Goal: Task Accomplishment & Management: Use online tool/utility

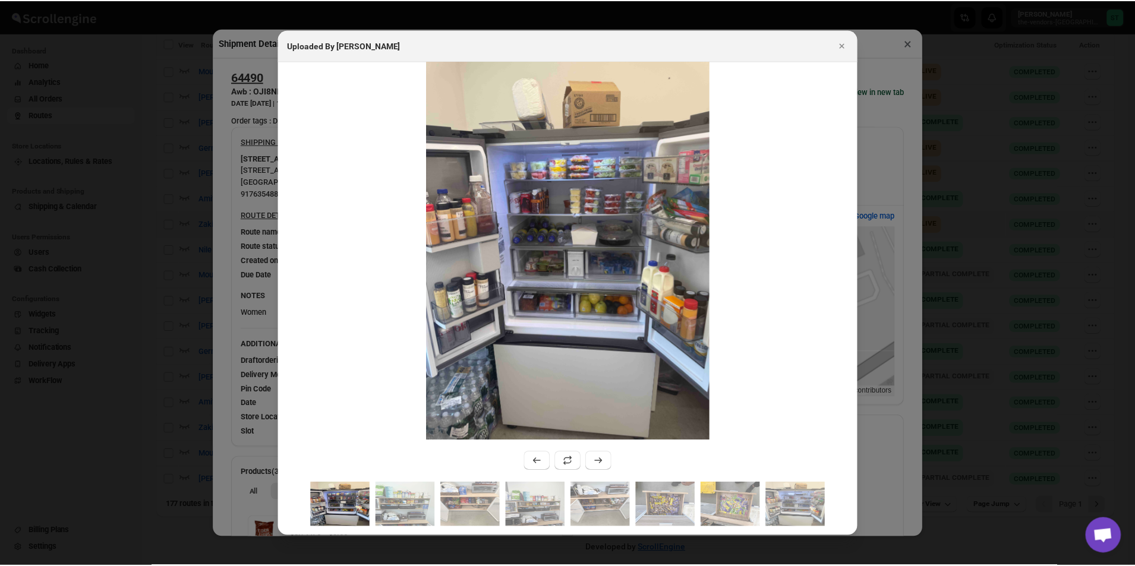
scroll to position [238, 0]
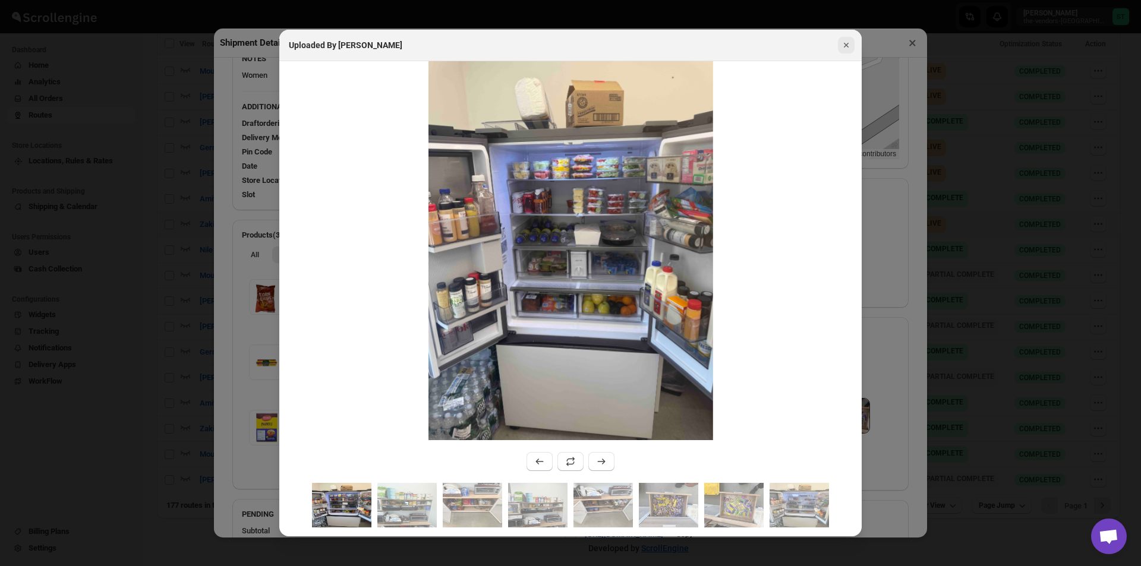
click at [840, 45] on icon "Close" at bounding box center [846, 45] width 12 height 12
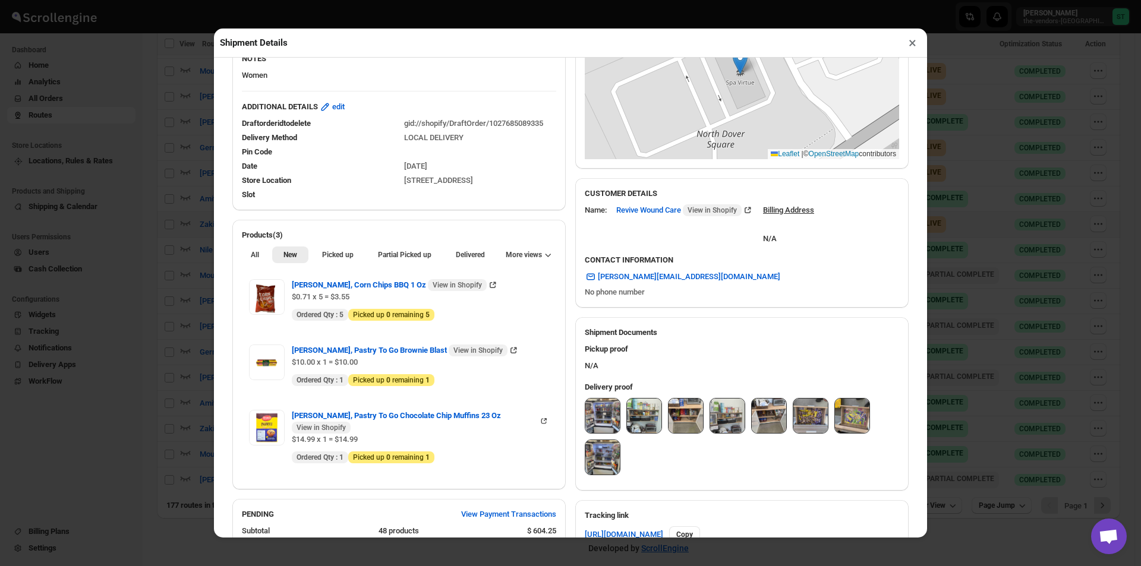
click at [913, 51] on button "×" at bounding box center [912, 42] width 17 height 17
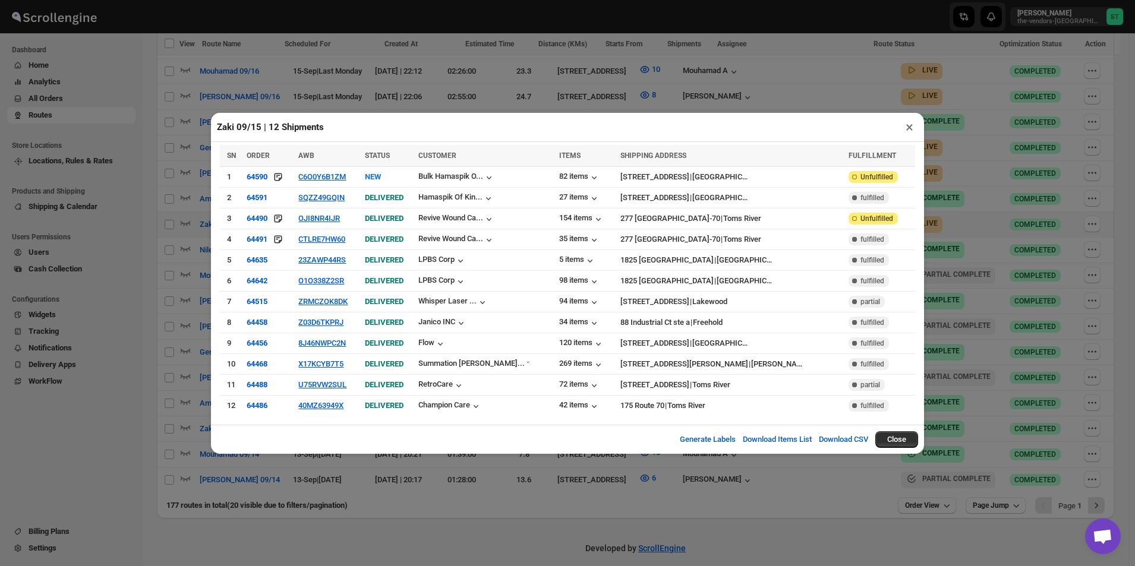
click at [912, 125] on button "×" at bounding box center [909, 127] width 17 height 17
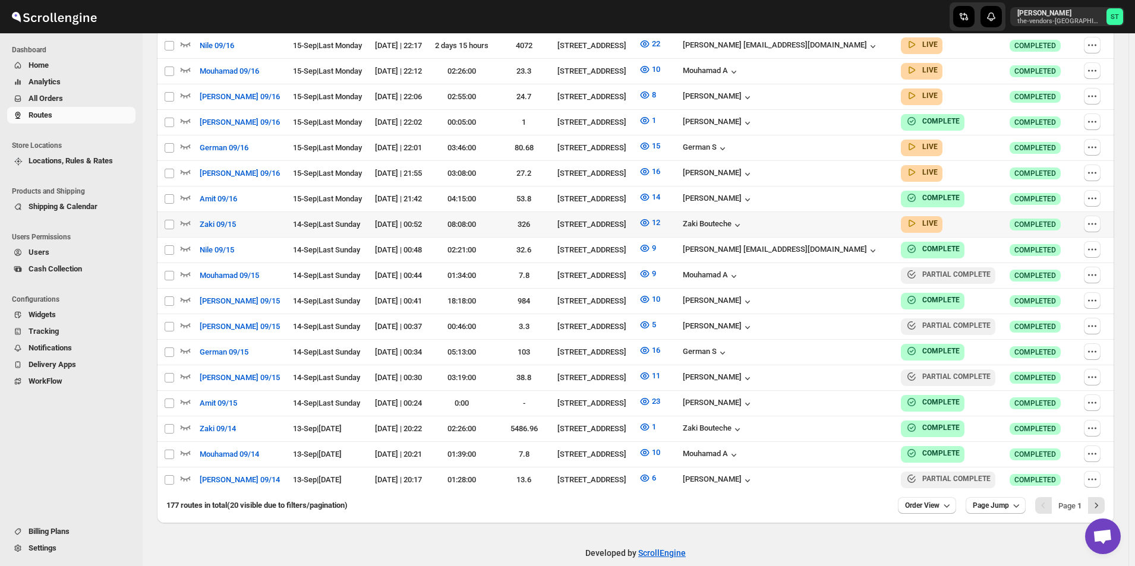
scroll to position [0, 0]
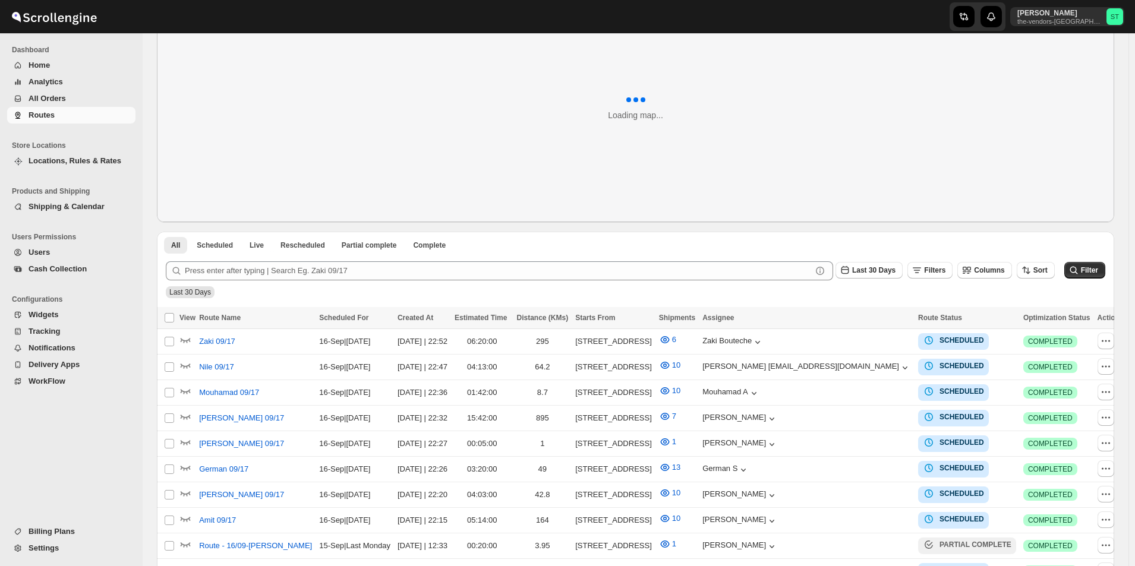
scroll to position [471, 0]
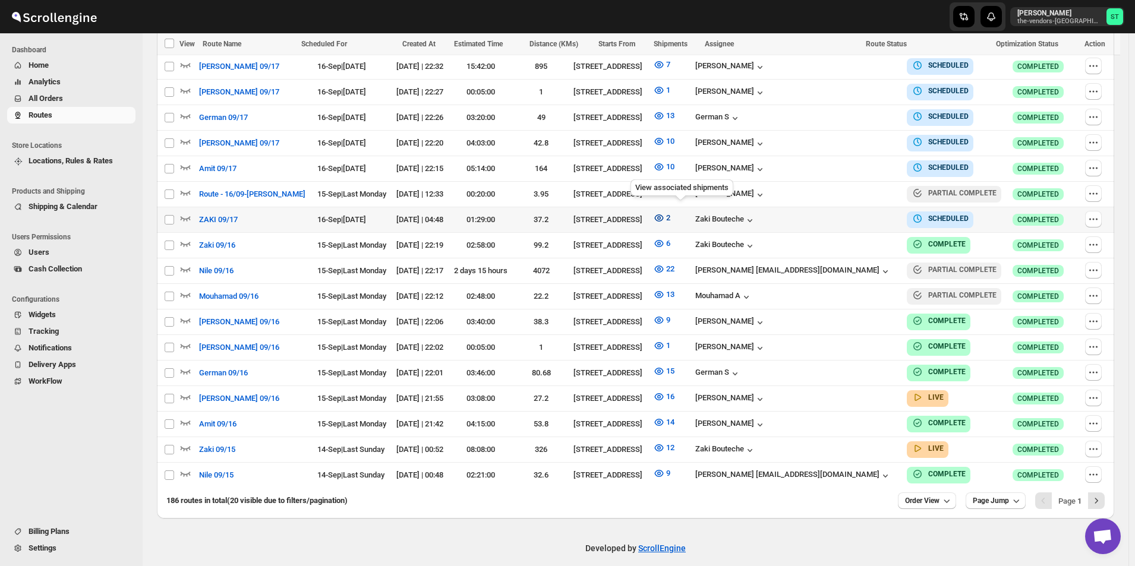
drag, startPoint x: 681, startPoint y: 209, endPoint x: 674, endPoint y: 209, distance: 6.5
click at [665, 212] on icon "button" at bounding box center [659, 218] width 12 height 12
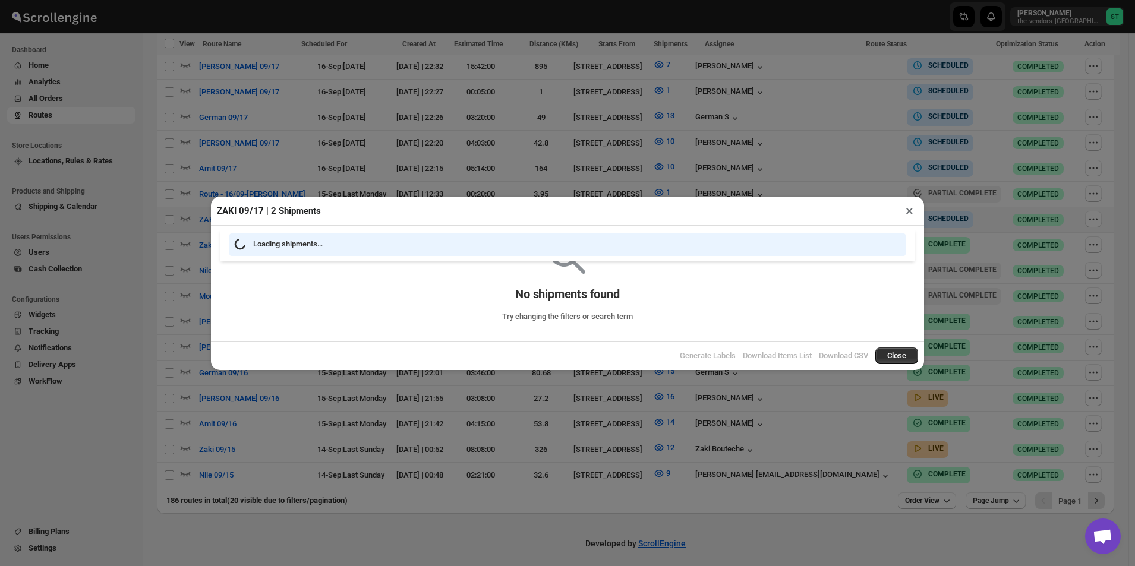
scroll to position [466, 0]
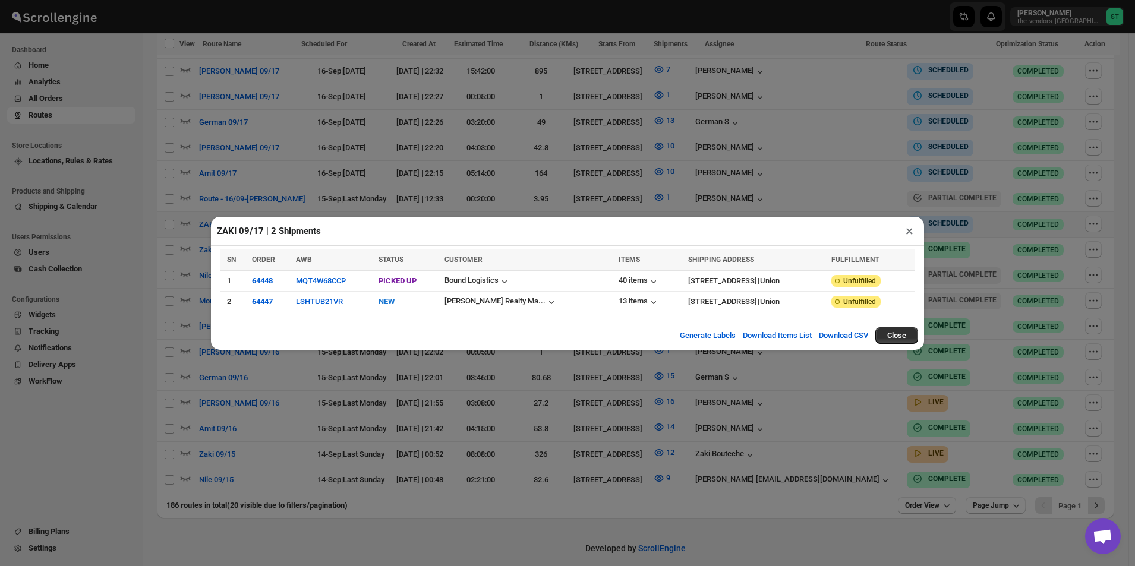
click at [908, 231] on button "×" at bounding box center [909, 231] width 17 height 17
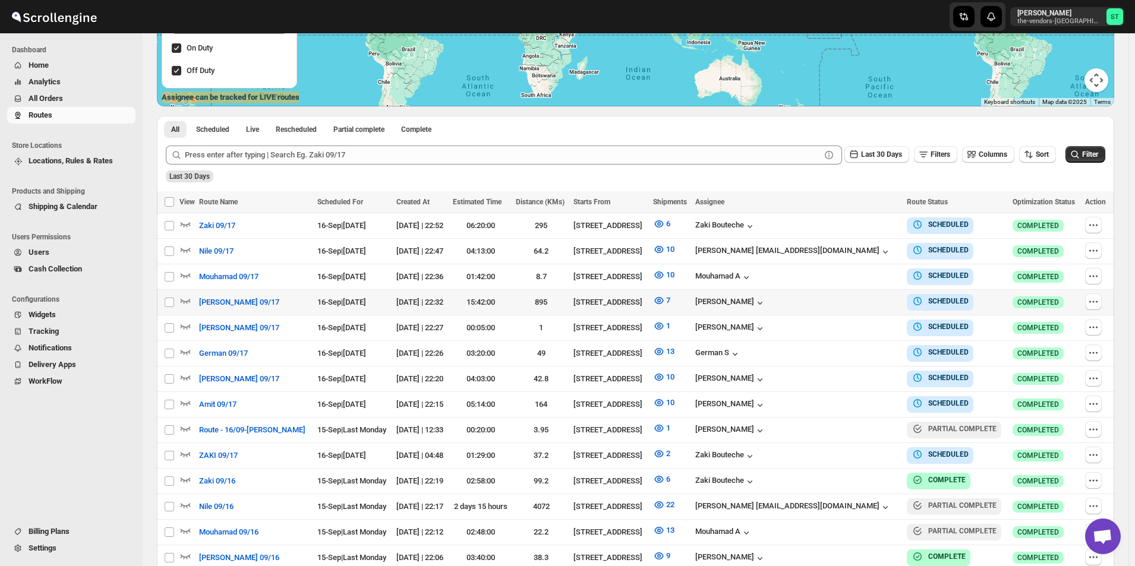
scroll to position [169, 0]
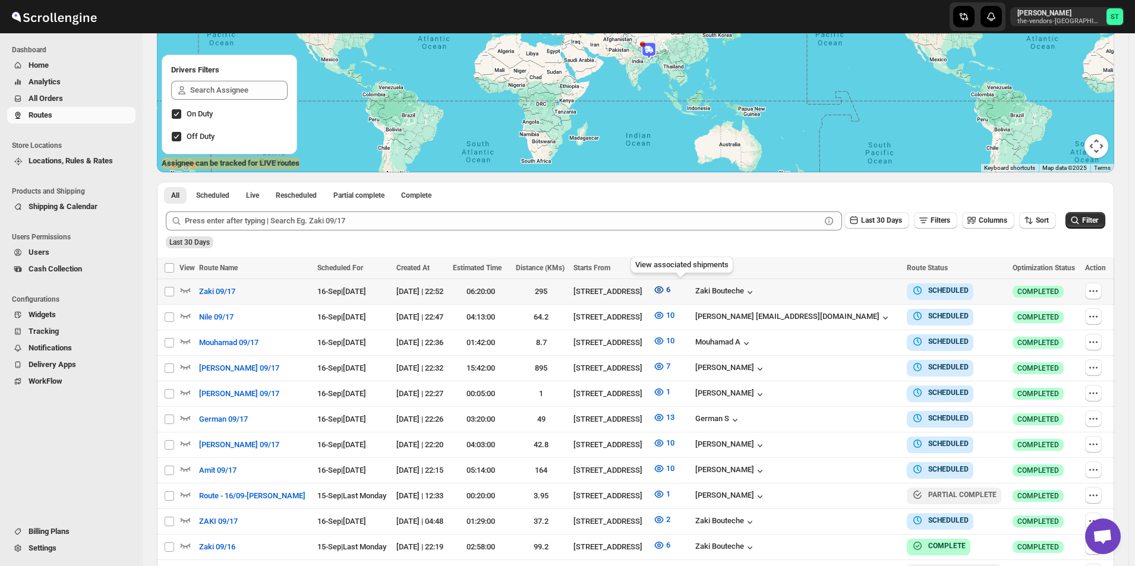
click at [665, 291] on icon "button" at bounding box center [659, 290] width 12 height 12
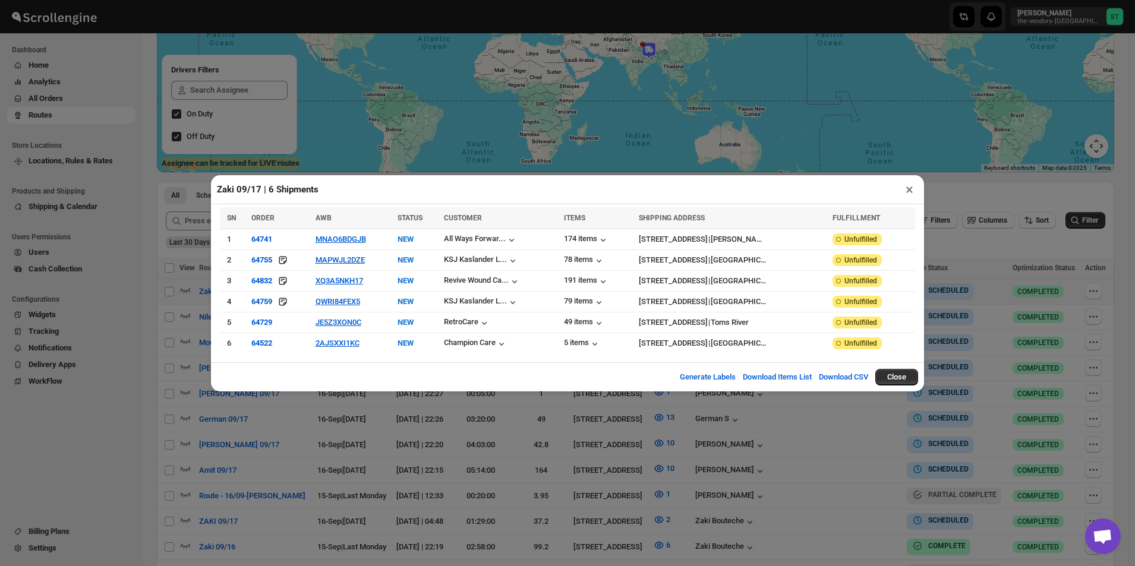
click at [46, 94] on div "Zaki 09/17 | 6 Shipments × SN ORDER AWB STATUS CUSTOMER ITEMS SHIPPING ADDRESS …" at bounding box center [567, 283] width 1135 height 566
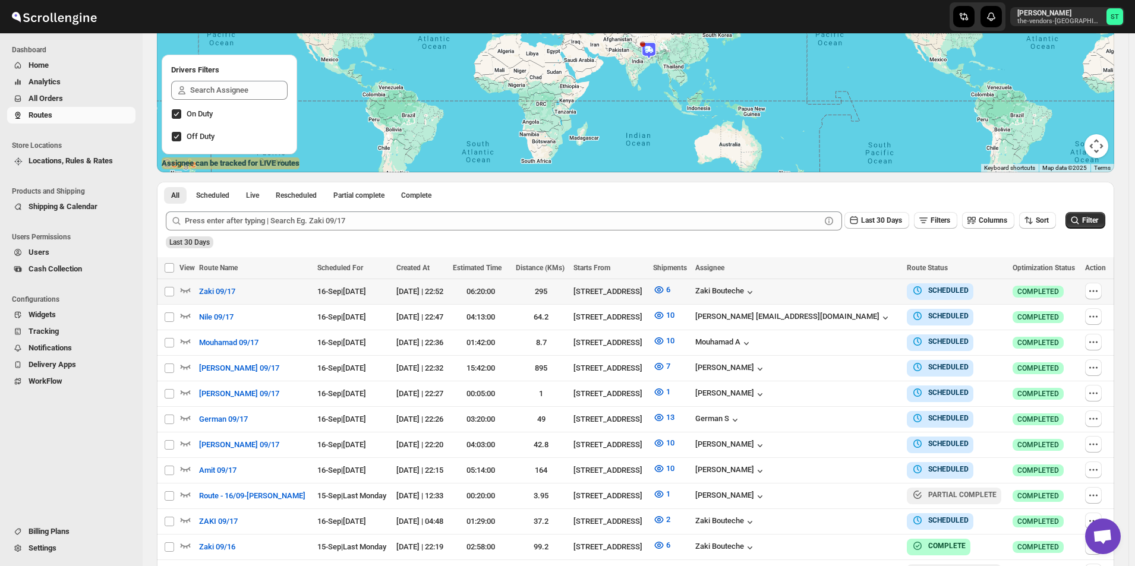
click at [46, 94] on span "All Orders" at bounding box center [46, 98] width 34 height 9
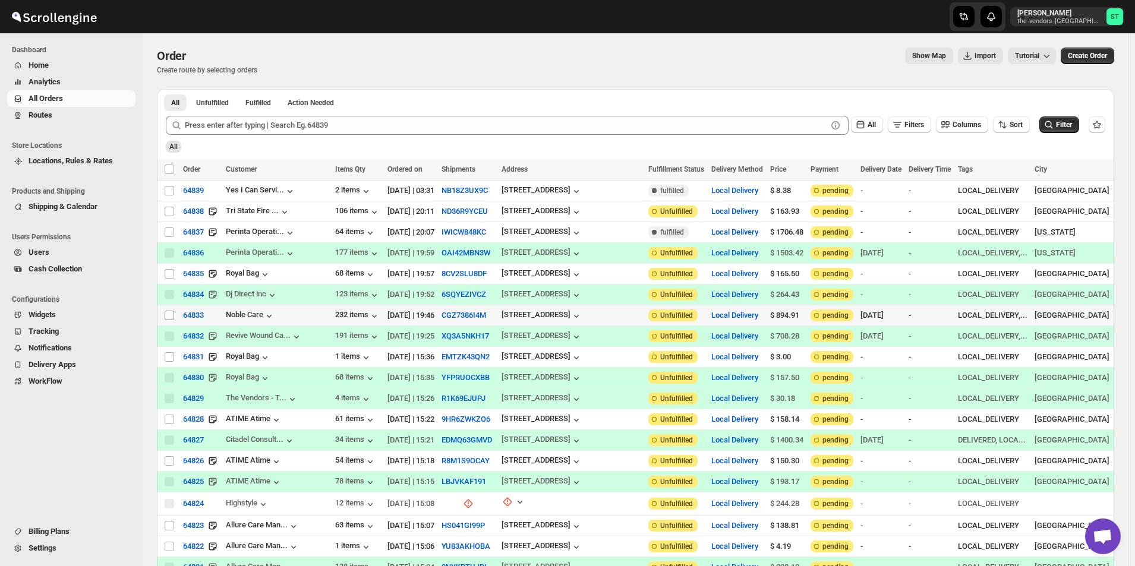
click at [168, 313] on input "Select order" at bounding box center [170, 316] width 10 height 10
checkbox input "true"
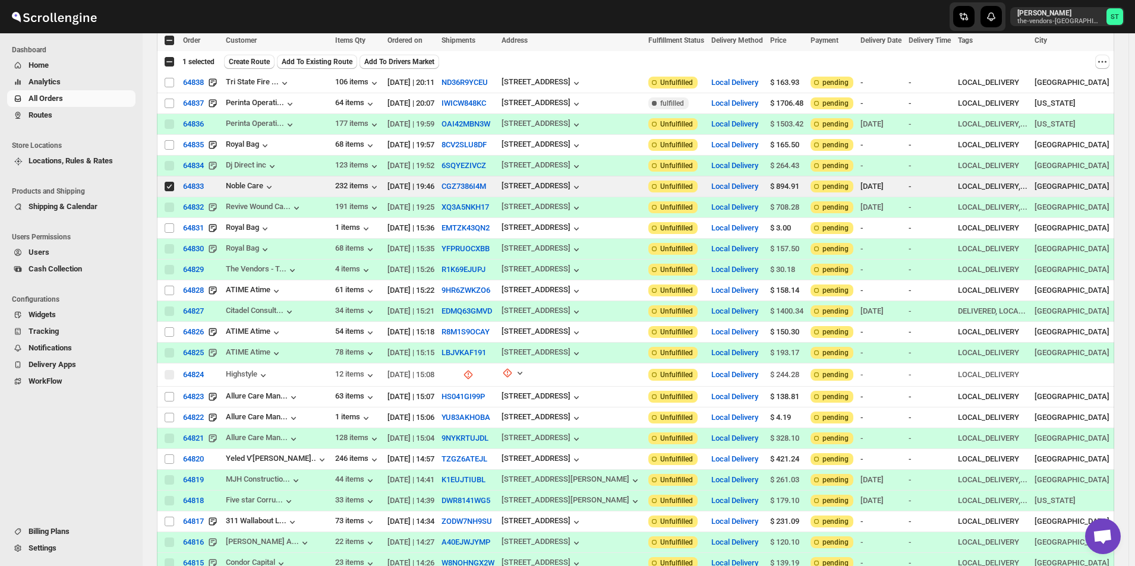
scroll to position [178, 0]
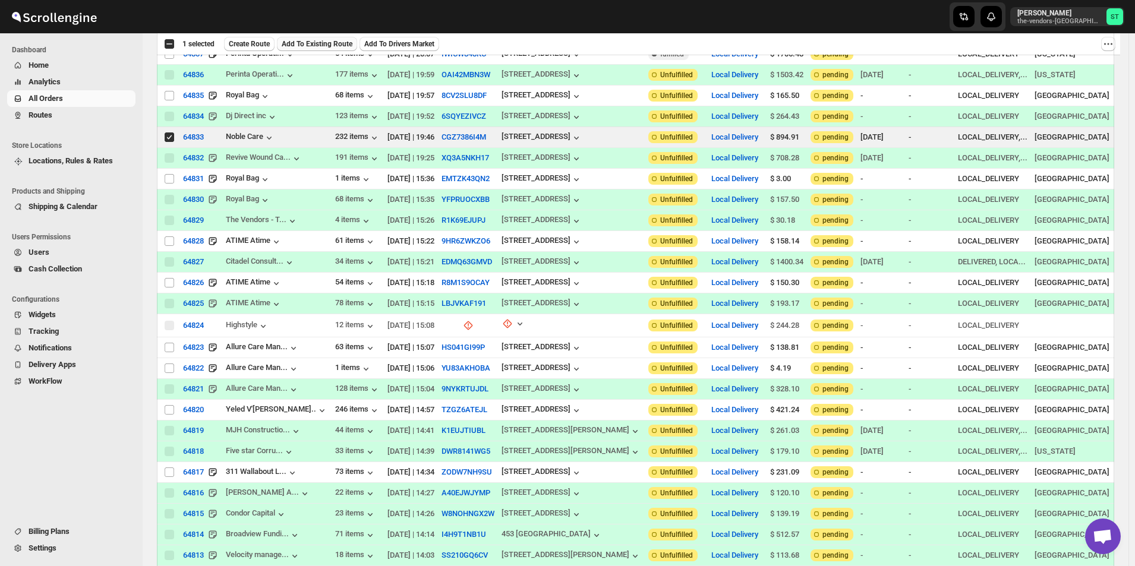
click at [314, 45] on span "Add To Existing Route" at bounding box center [317, 44] width 71 height 10
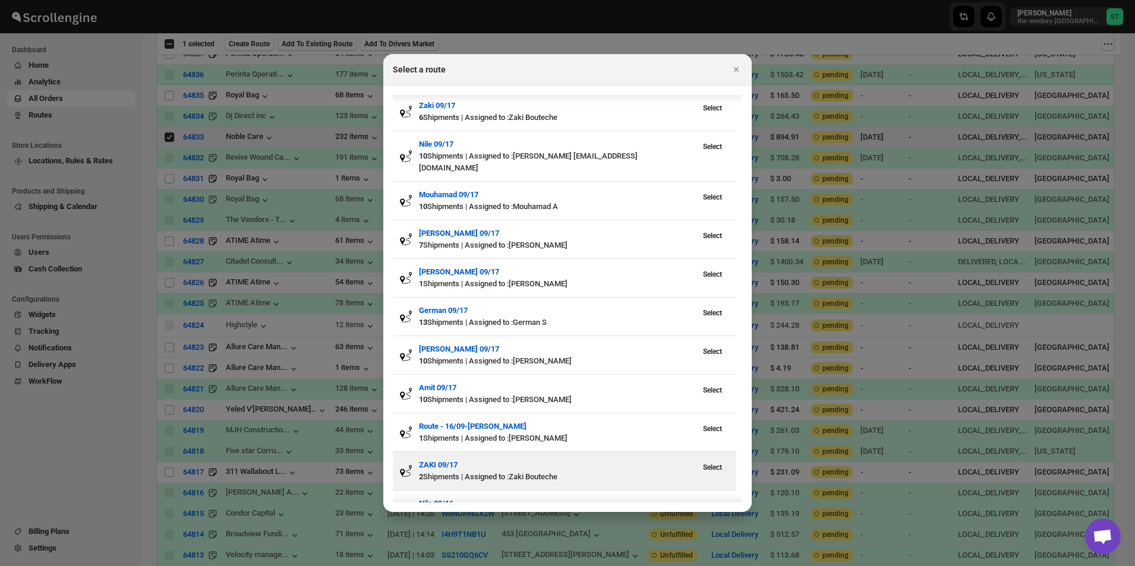
scroll to position [0, 0]
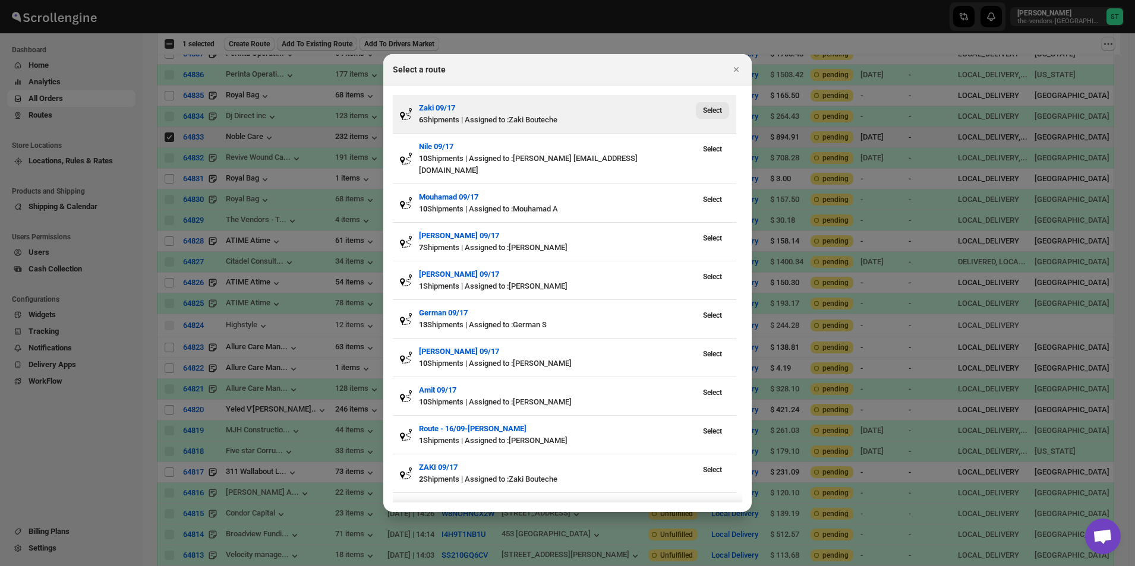
click at [702, 108] on button "Select" at bounding box center [712, 110] width 33 height 17
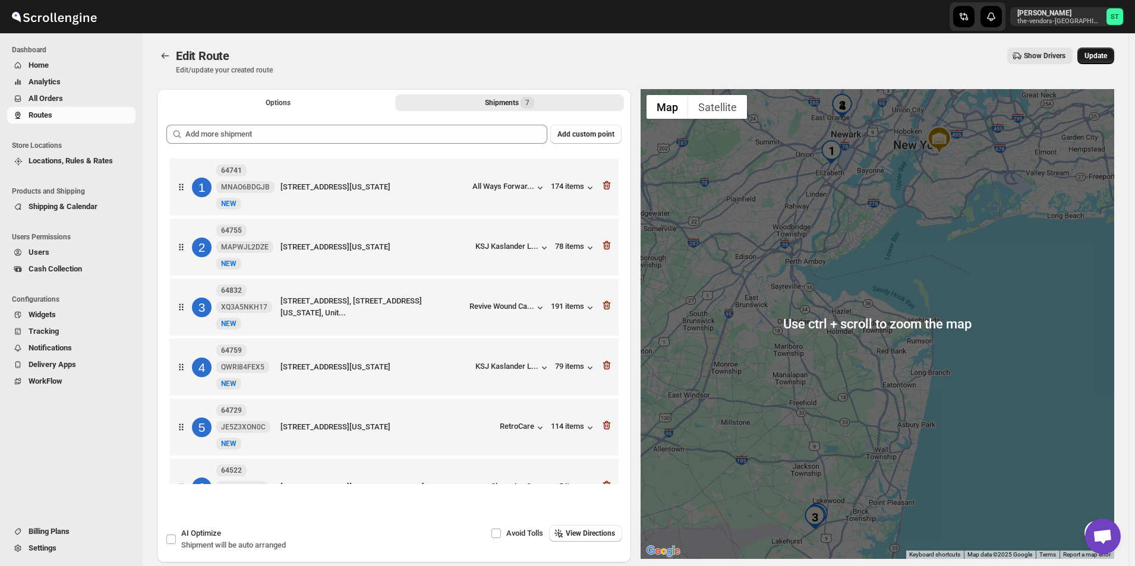
click at [1103, 55] on span "Update" at bounding box center [1095, 56] width 23 height 10
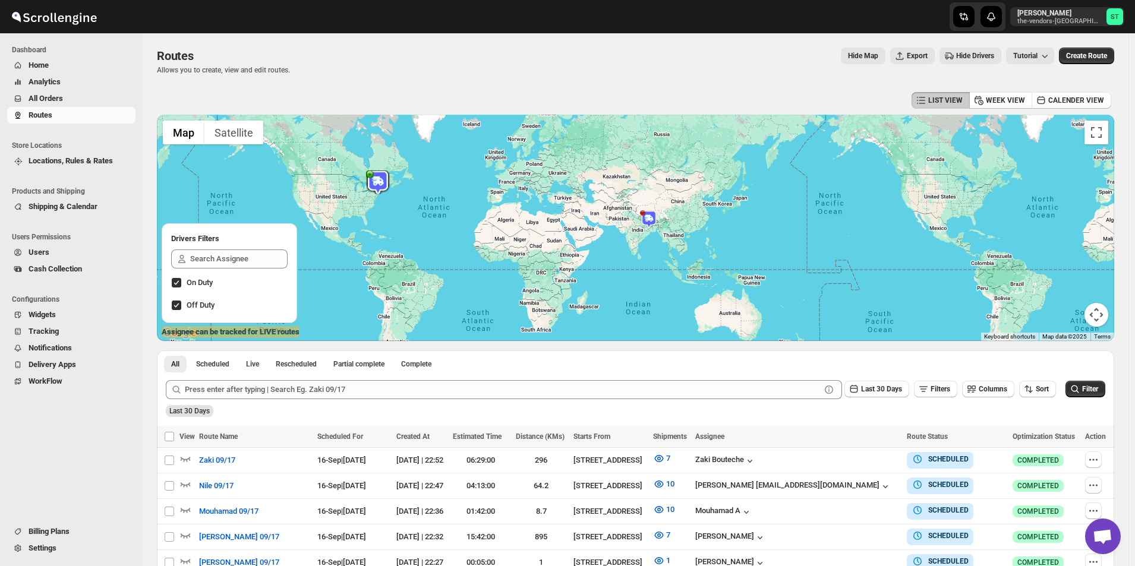
click at [84, 101] on span "All Orders" at bounding box center [81, 99] width 105 height 12
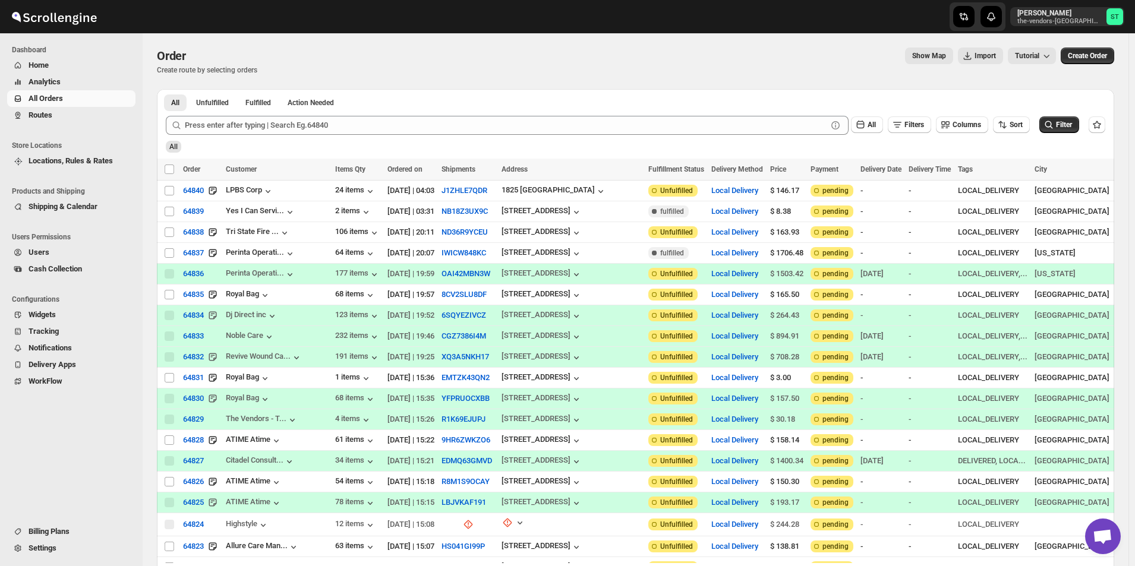
click at [81, 98] on span "All Orders" at bounding box center [81, 99] width 105 height 12
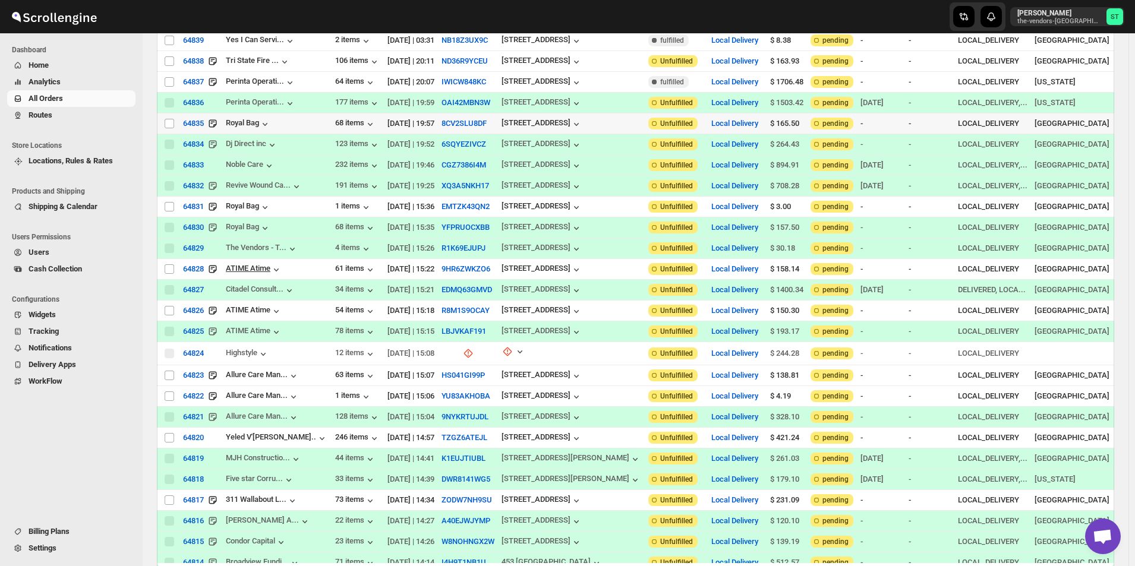
scroll to position [178, 0]
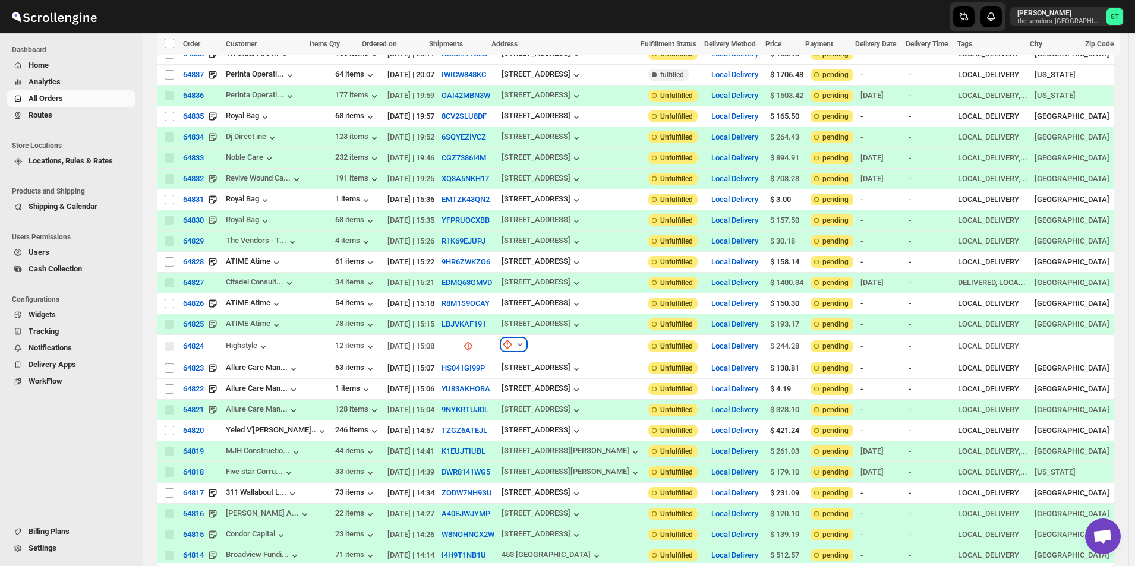
click at [517, 343] on icon "button" at bounding box center [519, 344] width 5 height 3
